Goal: Task Accomplishment & Management: Complete application form

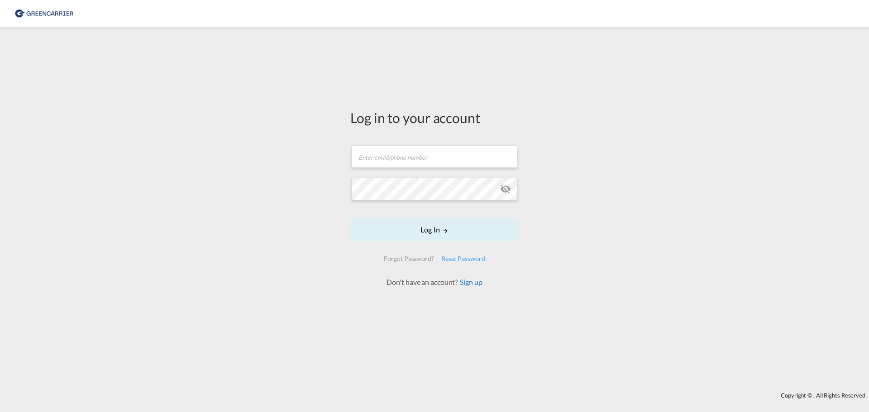
click at [463, 283] on link "Sign up" at bounding box center [469, 282] width 24 height 9
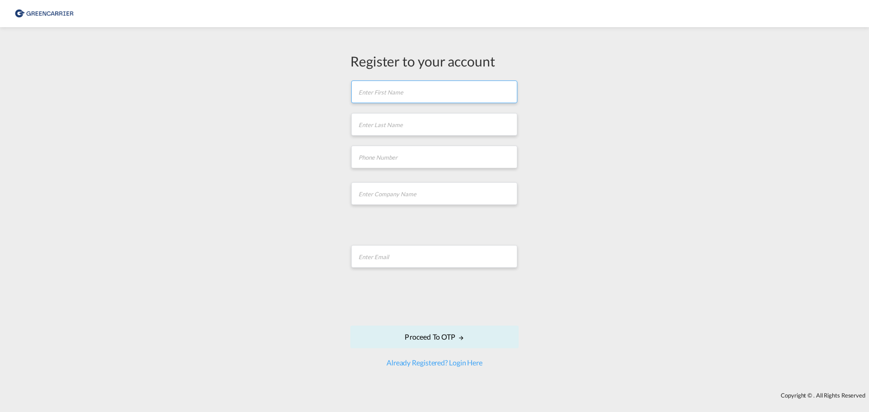
click at [420, 100] on input "text" at bounding box center [434, 92] width 166 height 23
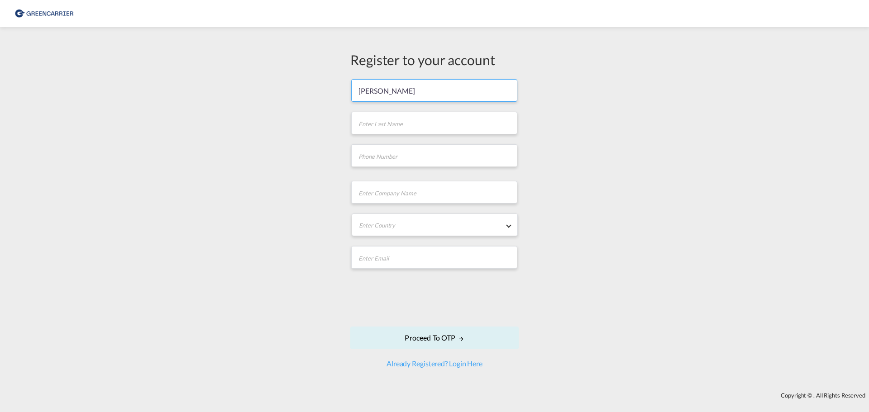
type input "[PERSON_NAME]"
type input "Kiss"
type input "31247395"
type input "ISA Nordic"
type input "[EMAIL_ADDRESS][DOMAIN_NAME]"
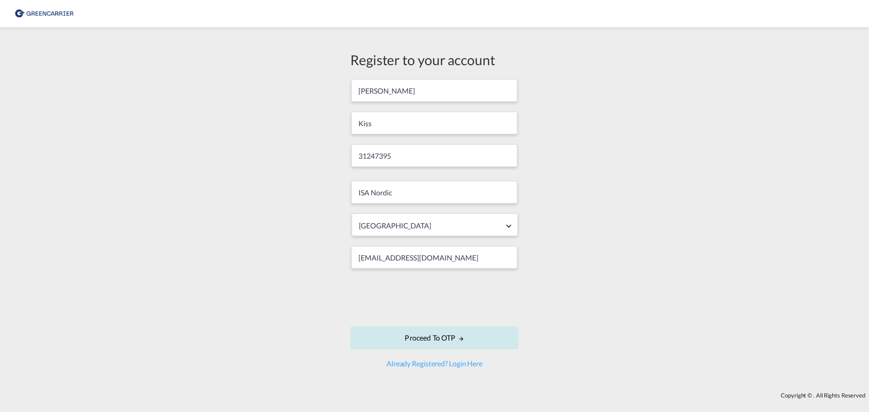
click at [443, 333] on button "Proceed to OTP" at bounding box center [434, 338] width 168 height 23
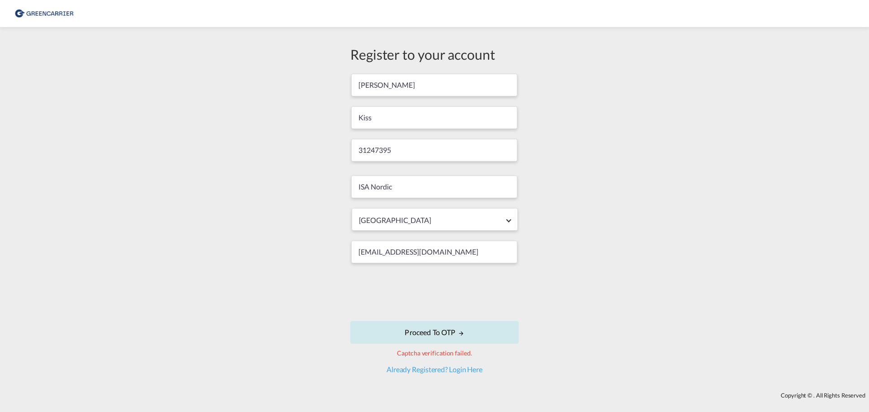
click at [436, 338] on button "Proceed to OTP" at bounding box center [434, 332] width 168 height 23
click at [658, 351] on div "Register to your account [PERSON_NAME] Kiss 31247395 ISA [GEOGRAPHIC_DATA] [GEO…" at bounding box center [434, 210] width 869 height 356
click at [414, 328] on button "Proceed to OTP" at bounding box center [434, 332] width 168 height 23
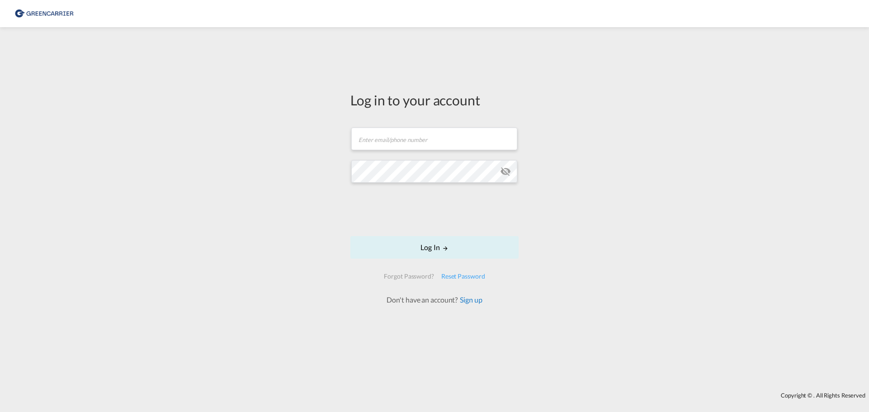
click at [473, 298] on link "Sign up" at bounding box center [469, 299] width 24 height 9
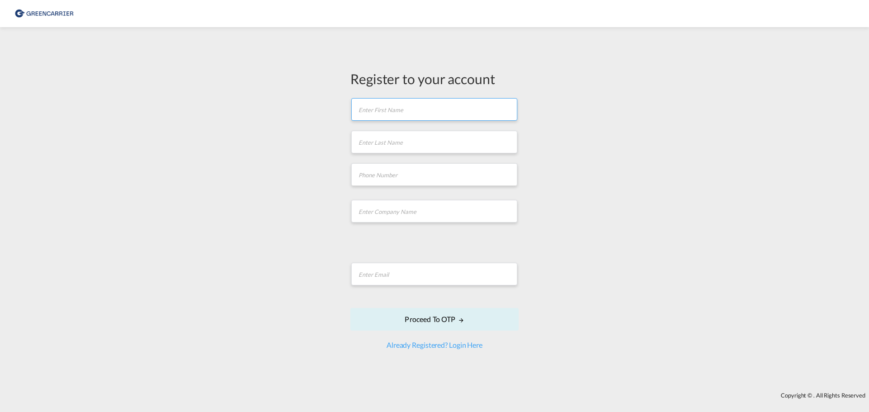
click at [370, 119] on input "text" at bounding box center [434, 109] width 166 height 23
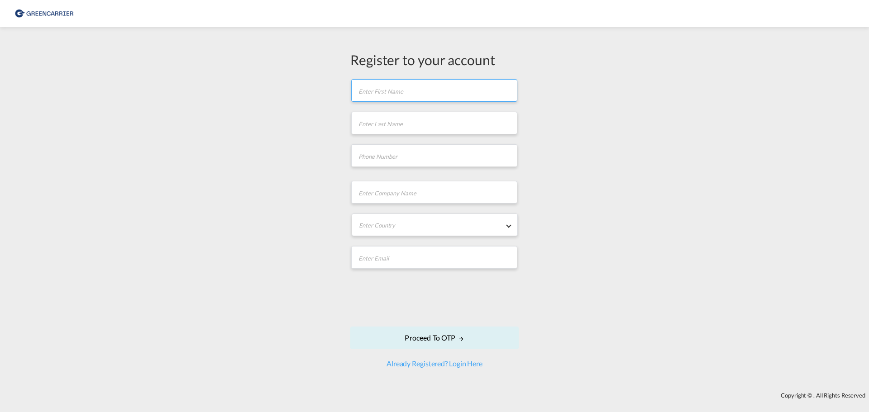
type input "[PERSON_NAME]"
click at [437, 130] on input "text" at bounding box center [434, 123] width 166 height 23
type input "Kiss"
type input "[PHONE_NUMBER]"
type input "ISA Nordic"
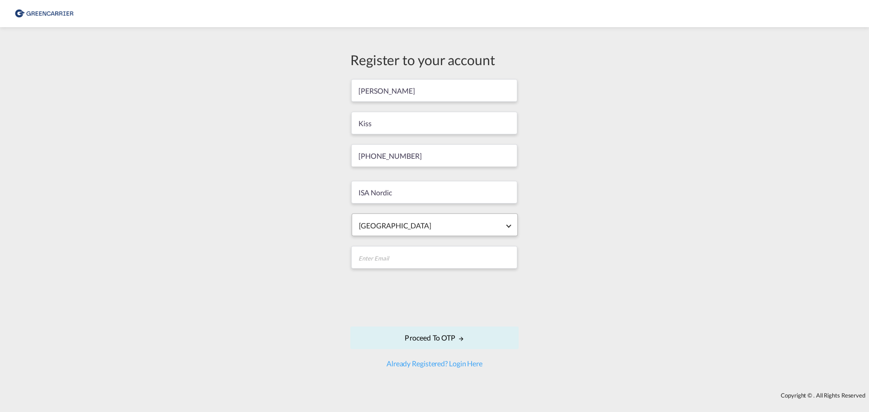
click at [422, 230] on span "[GEOGRAPHIC_DATA]" at bounding box center [435, 226] width 152 height 10
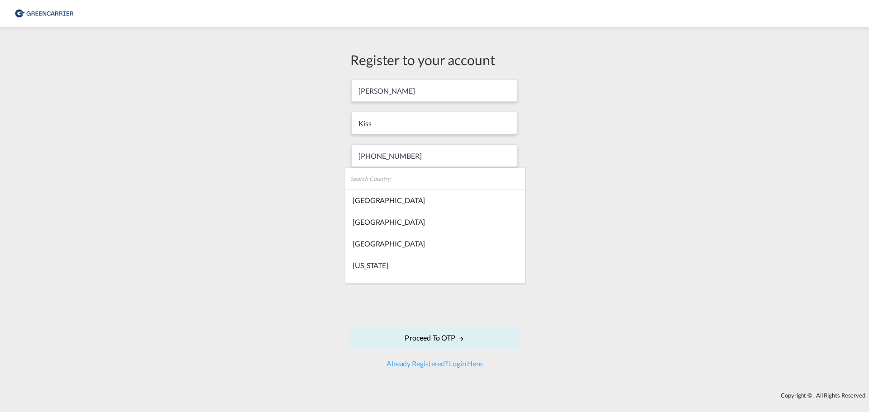
scroll to position [1256, 0]
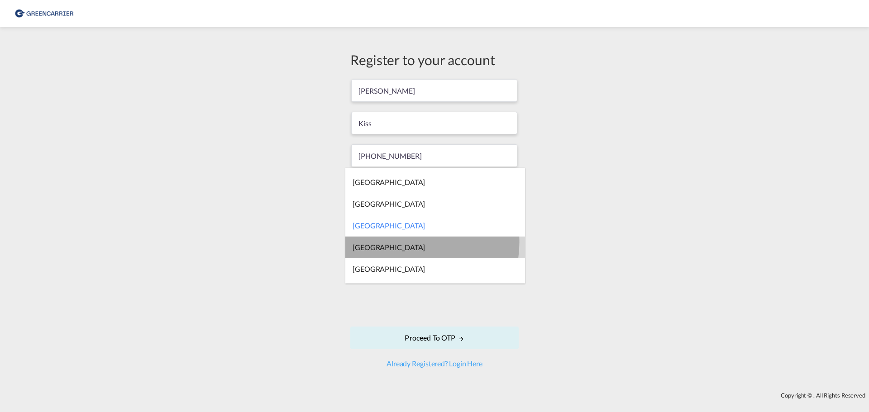
click at [400, 242] on md-option "[GEOGRAPHIC_DATA]" at bounding box center [435, 248] width 180 height 22
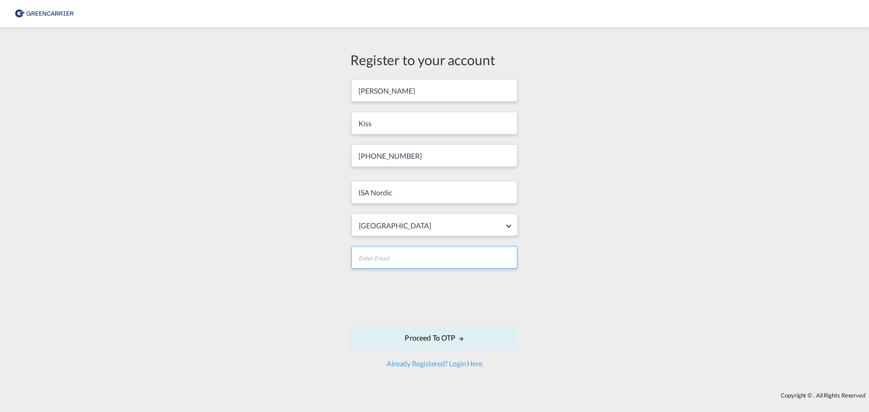
click at [398, 254] on input "email" at bounding box center [434, 257] width 166 height 23
type input "[EMAIL_ADDRESS][DOMAIN_NAME]"
click at [427, 338] on button "Proceed to OTP" at bounding box center [434, 338] width 168 height 23
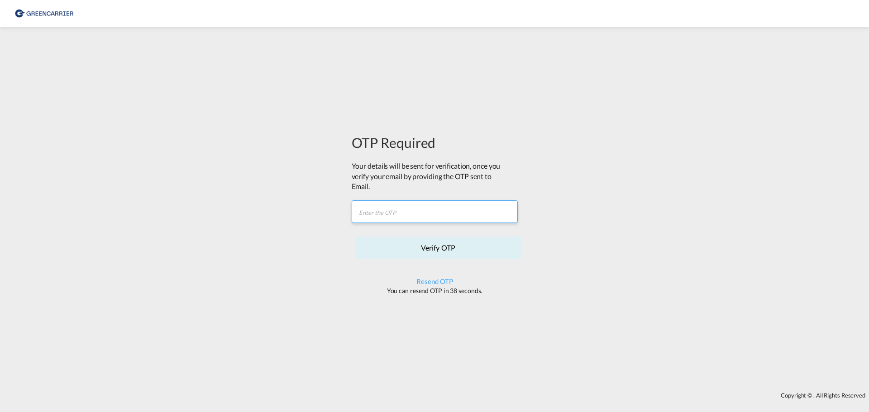
click at [371, 216] on input "text" at bounding box center [435, 211] width 166 height 23
paste input "I1EUH1"
type input "I1EUH1"
click at [401, 241] on button "Verify OTP" at bounding box center [438, 248] width 166 height 23
